Goal: Transaction & Acquisition: Purchase product/service

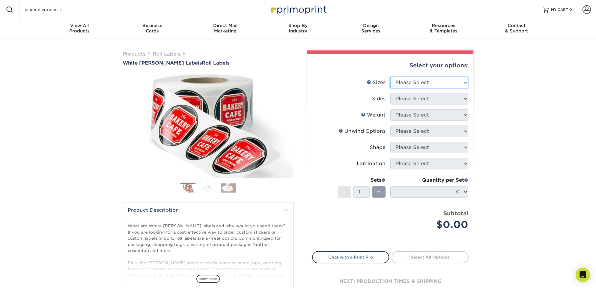
click at [454, 80] on select "Please Select 1" x 1" 1" x 2" 1" x 2.5" 1" x 3" 1.5" x 1.5" 1.5" x 2.5" 1.5" x …" at bounding box center [430, 82] width 78 height 11
select select "2.00x2.00"
click at [391, 77] on select "Please Select 1" x 1" 1" x 2" 1" x 2.5" 1" x 3" 1.5" x 1.5" 1.5" x 2.5" 1.5" x …" at bounding box center [430, 82] width 78 height 11
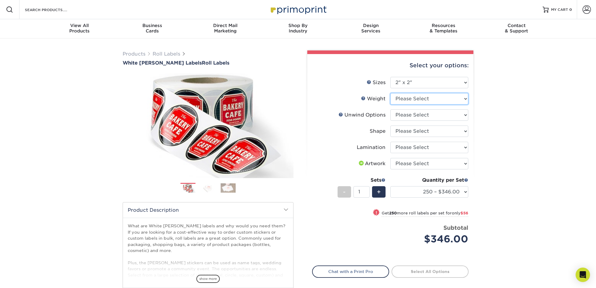
click at [464, 99] on select "Please Select WHBOPP" at bounding box center [430, 98] width 78 height 11
select select "WHBOPP"
click at [391, 93] on select "Please Select WHBOPP" at bounding box center [430, 98] width 78 height 11
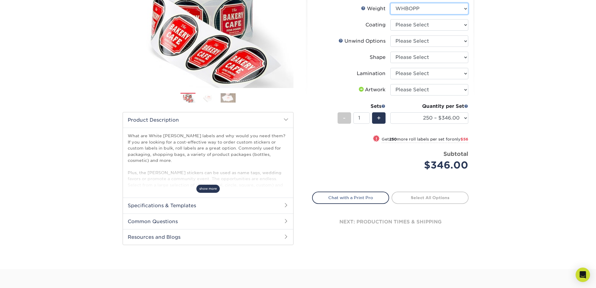
scroll to position [90, 0]
click at [204, 190] on span "show more" at bounding box center [207, 188] width 23 height 8
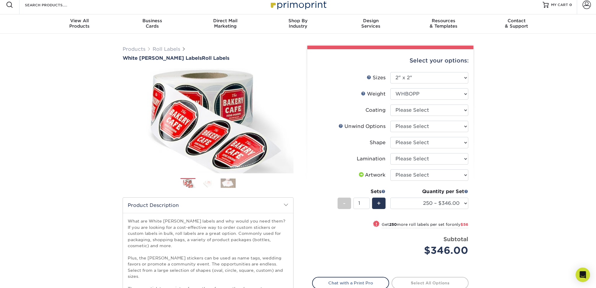
scroll to position [0, 0]
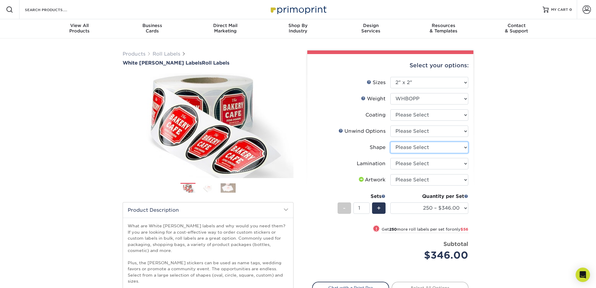
click at [447, 146] on select "Please Select Circle Square Custom" at bounding box center [430, 147] width 78 height 11
select select "85f4030a-35b0-4374-8256-01f0c83cafd8"
click at [391, 142] on select "Please Select Circle Square Custom" at bounding box center [430, 147] width 78 height 11
click at [446, 163] on select "Please Select No Lamination Silk" at bounding box center [430, 163] width 78 height 11
click at [465, 180] on select "Please Select I will upload files I need a design - $50" at bounding box center [430, 179] width 78 height 11
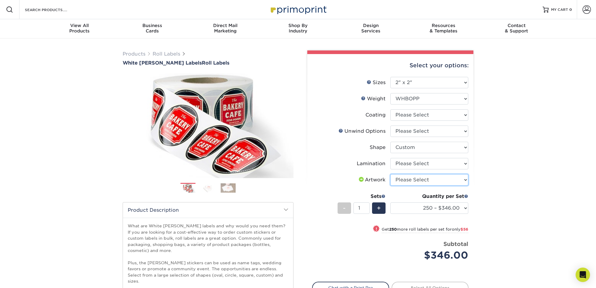
select select "upload"
click at [391, 174] on select "Please Select I will upload files I need a design - $50" at bounding box center [430, 179] width 78 height 11
click at [448, 181] on select "Please Select I will upload files I need a design - $50" at bounding box center [430, 179] width 78 height 11
click at [438, 115] on select at bounding box center [430, 114] width 78 height 11
click at [434, 131] on select "Please Select Not Important Off Top (Direction #1) Off Bottom (Direction #2) Of…" at bounding box center [430, 130] width 78 height 11
